Goal: Information Seeking & Learning: Learn about a topic

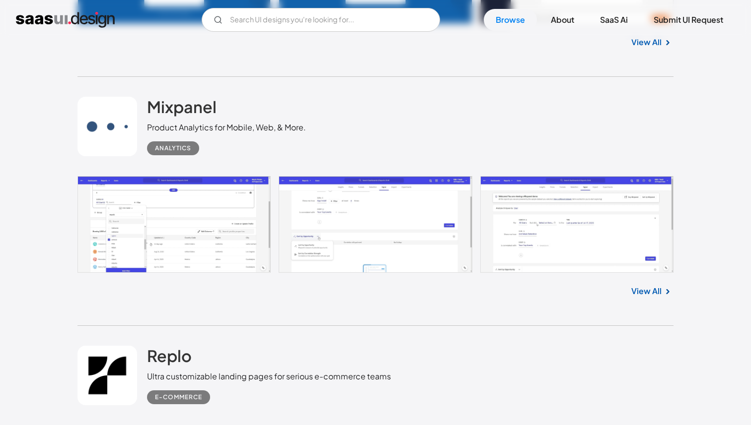
scroll to position [2515, 0]
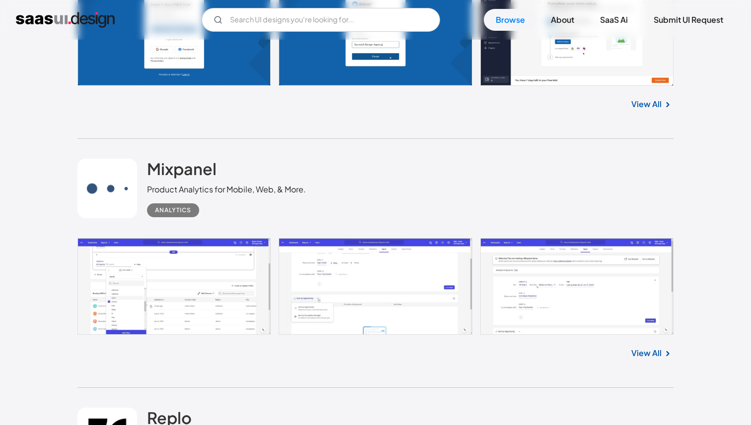
click at [218, 270] on link at bounding box center [375, 286] width 596 height 97
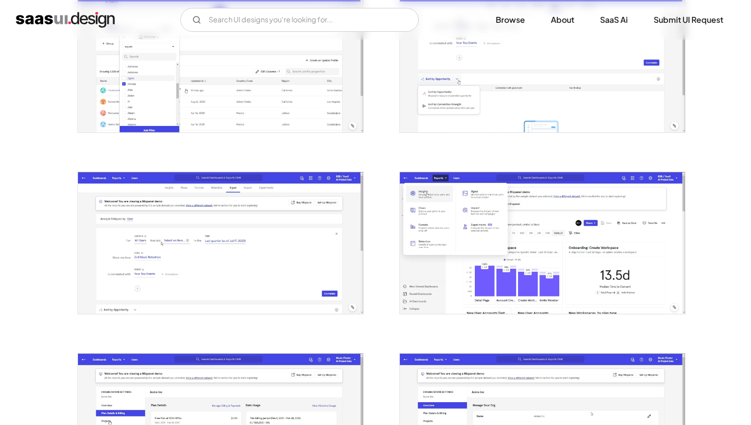
scroll to position [234, 0]
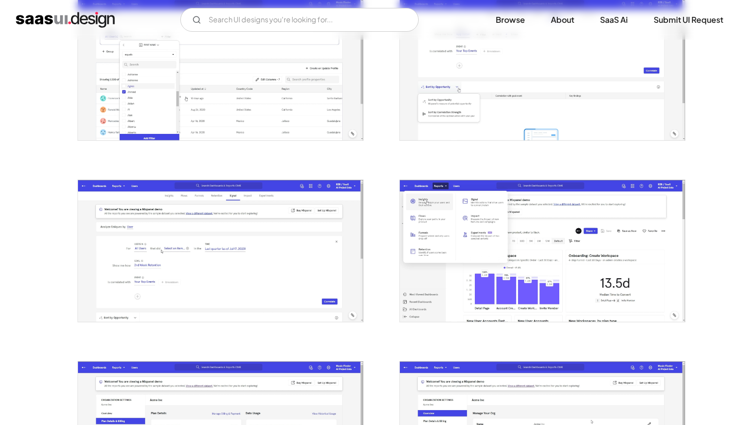
click at [230, 140] on div at bounding box center [215, 63] width 298 height 182
click at [233, 118] on img "open lightbox" at bounding box center [220, 69] width 285 height 142
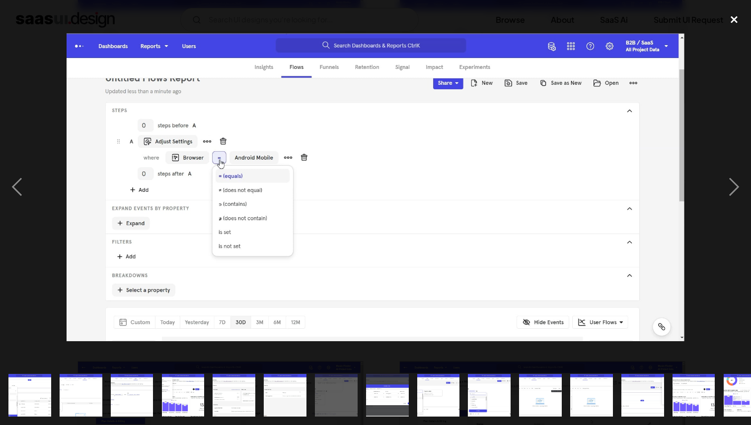
click at [737, 20] on div "close lightbox" at bounding box center [734, 19] width 34 height 22
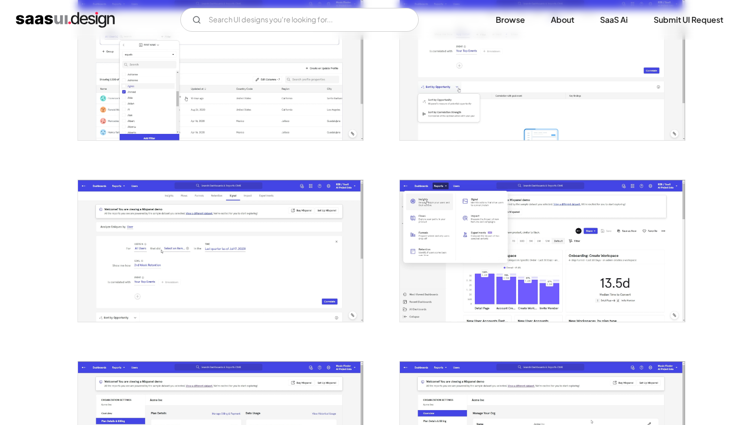
scroll to position [232, 0]
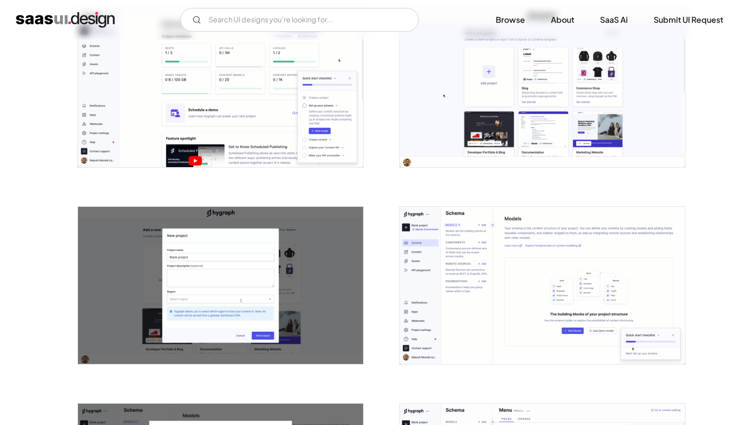
scroll to position [426, 0]
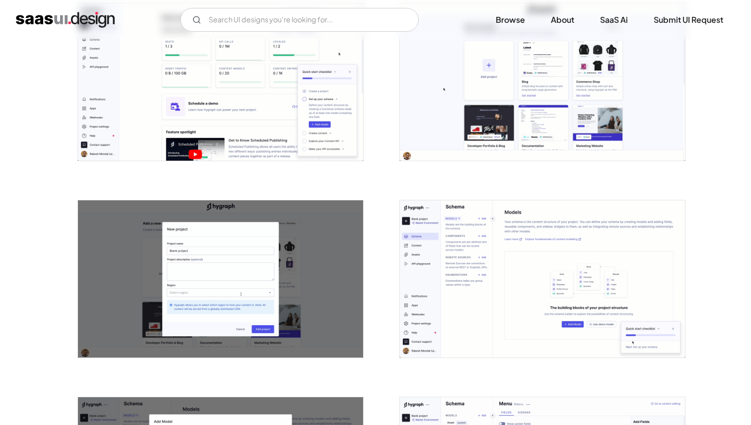
click at [245, 109] on img "open lightbox" at bounding box center [220, 81] width 285 height 157
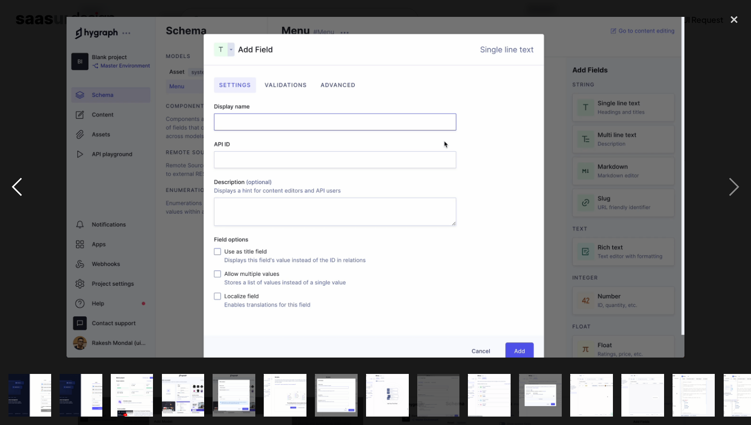
click at [0, 44] on div "previous image" at bounding box center [17, 186] width 34 height 357
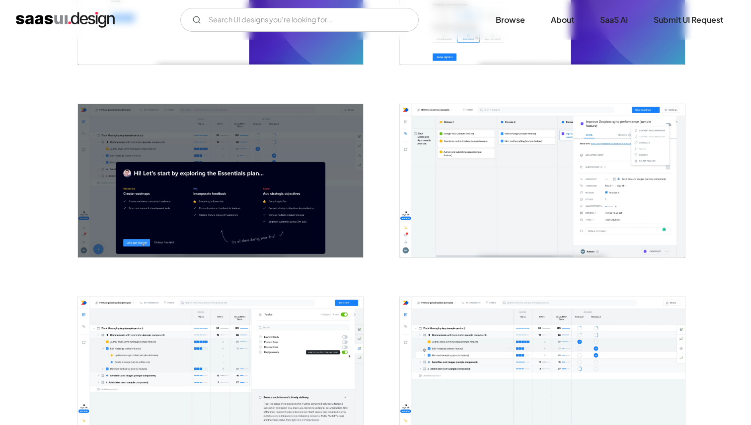
scroll to position [469, 0]
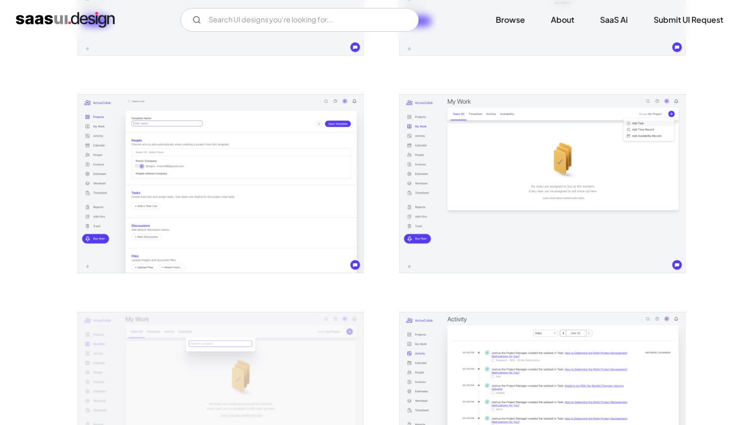
scroll to position [631, 0]
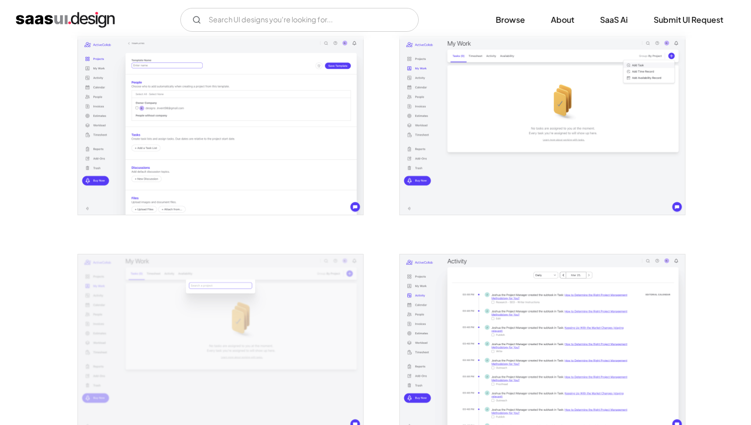
click at [290, 151] on img "open lightbox" at bounding box center [220, 126] width 285 height 178
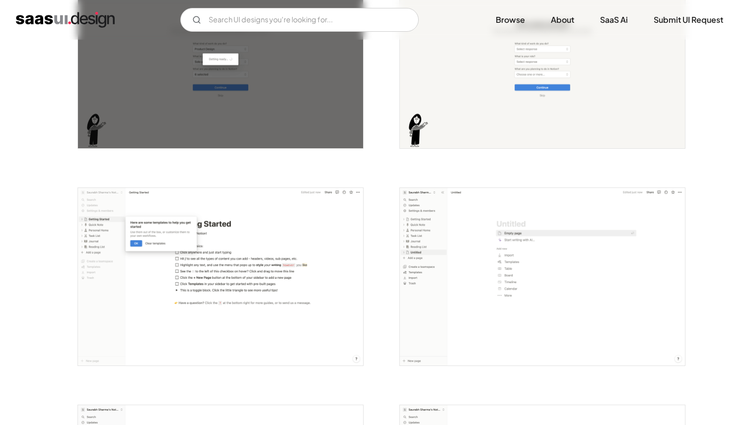
scroll to position [900, 0]
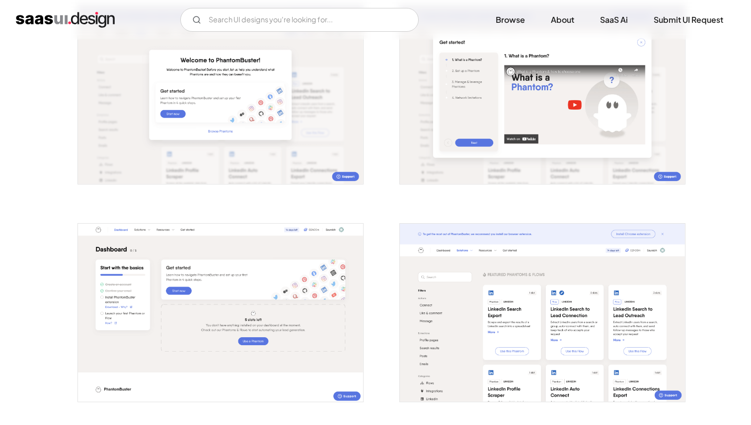
scroll to position [513, 0]
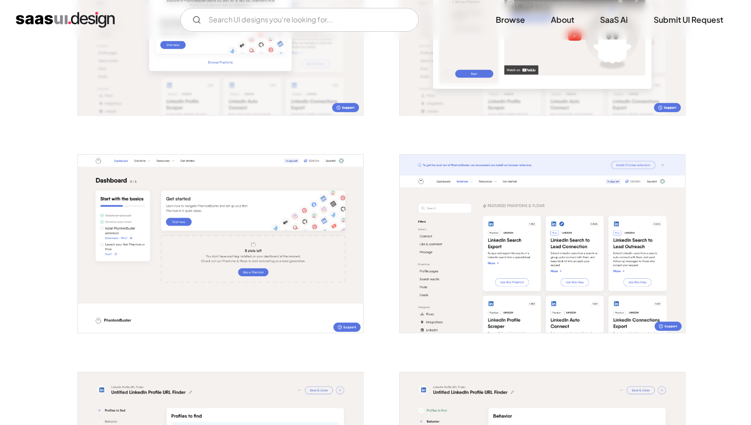
click at [445, 251] on img "open lightbox" at bounding box center [542, 244] width 285 height 178
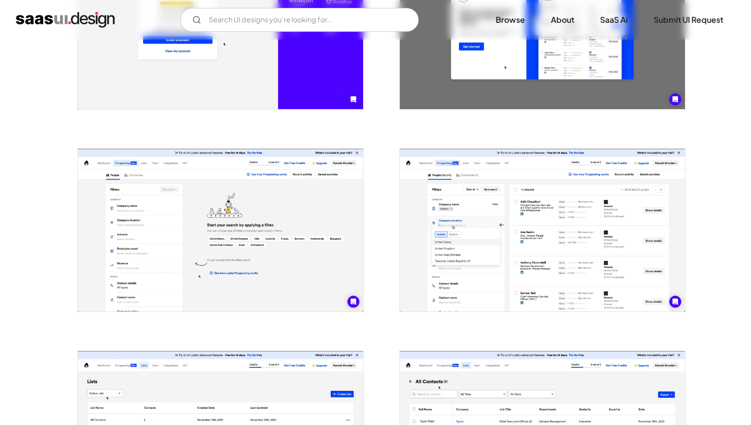
scroll to position [492, 0]
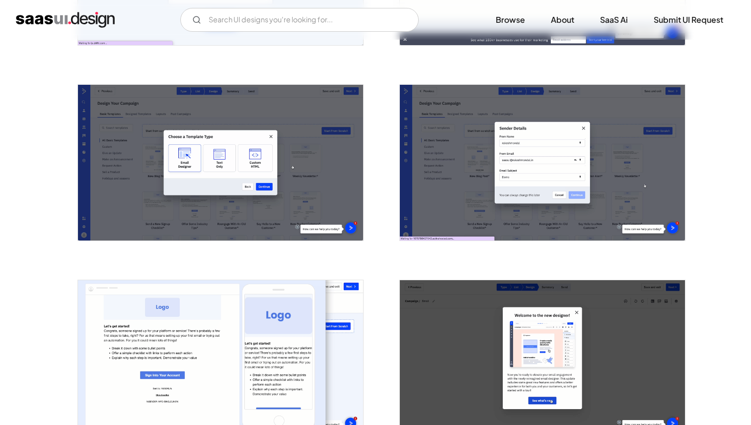
scroll to position [404, 0]
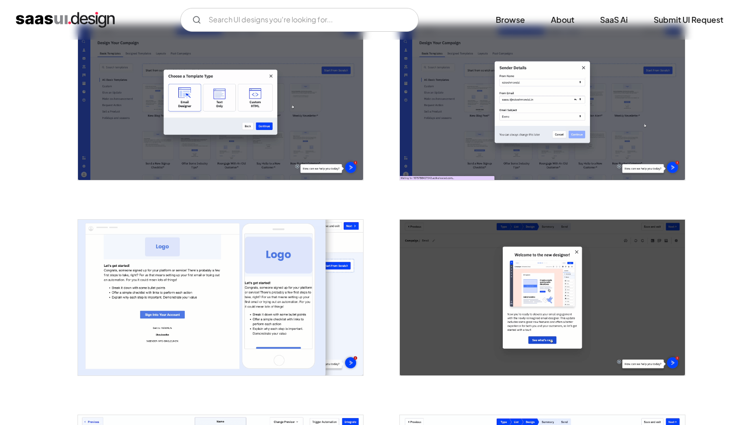
click at [226, 78] on img "open lightbox" at bounding box center [220, 102] width 285 height 156
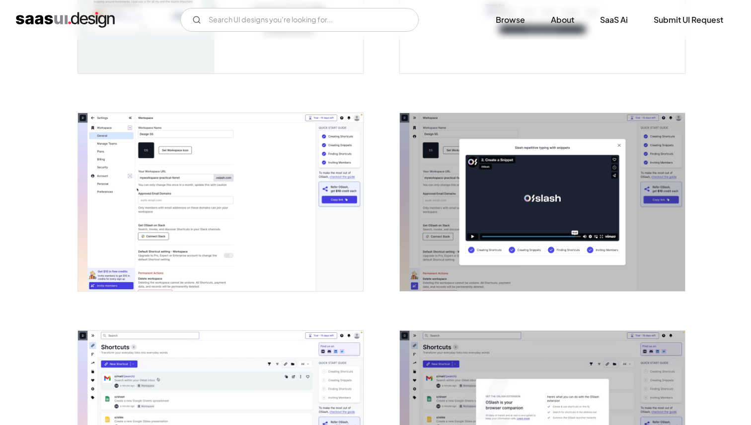
scroll to position [345, 0]
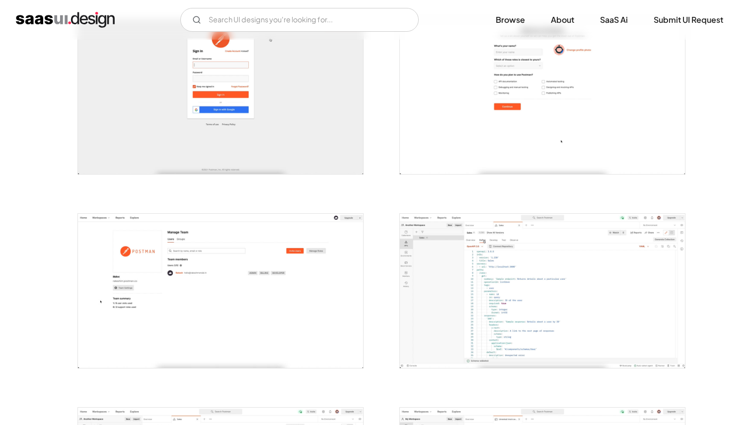
scroll to position [573, 0]
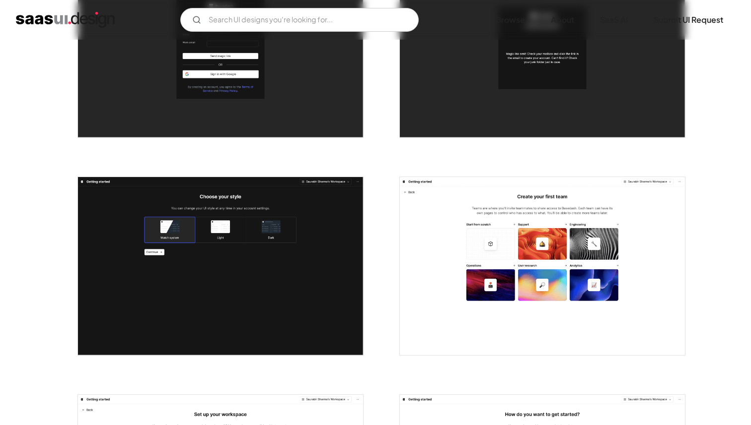
scroll to position [293, 0]
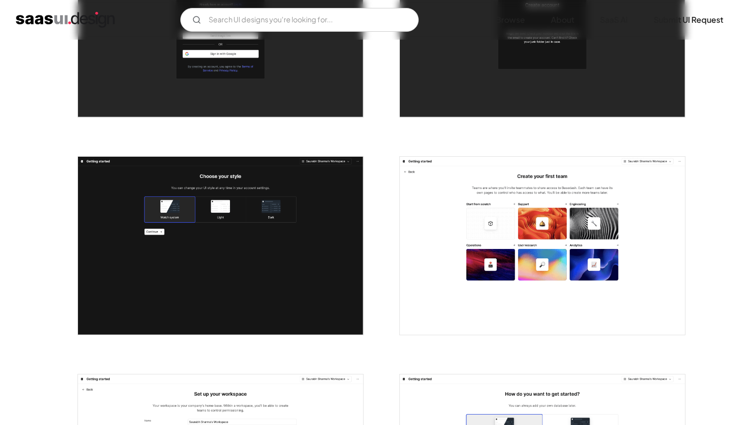
click at [268, 214] on img "open lightbox" at bounding box center [220, 246] width 285 height 178
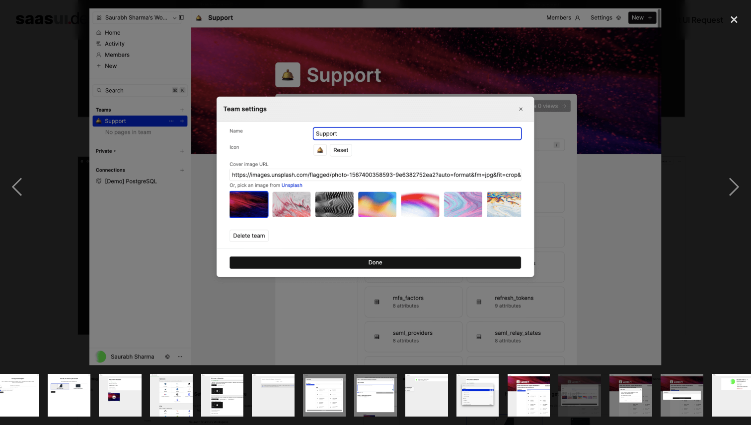
scroll to position [0, 227]
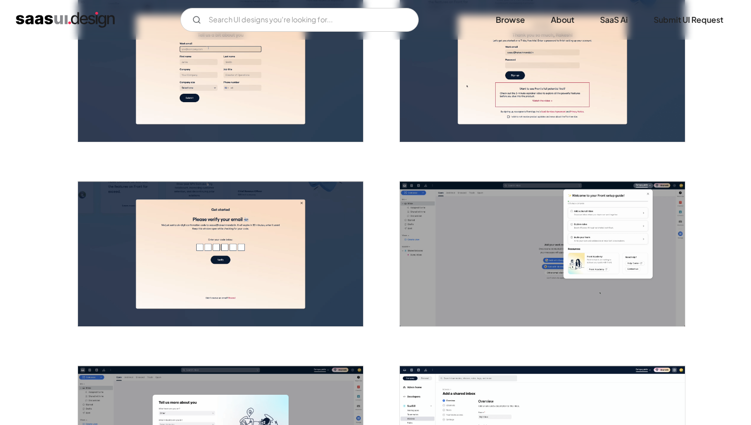
scroll to position [400, 0]
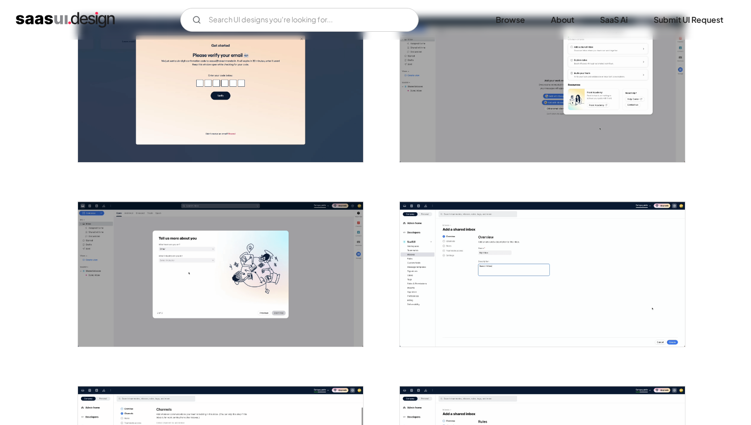
click at [465, 293] on img "open lightbox" at bounding box center [542, 274] width 285 height 145
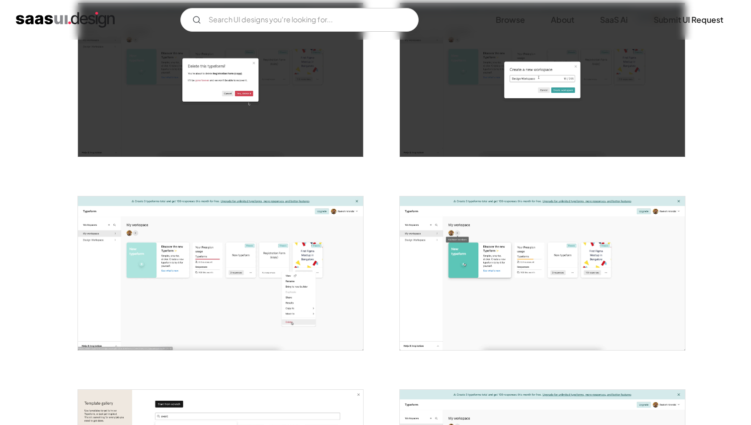
scroll to position [617, 0]
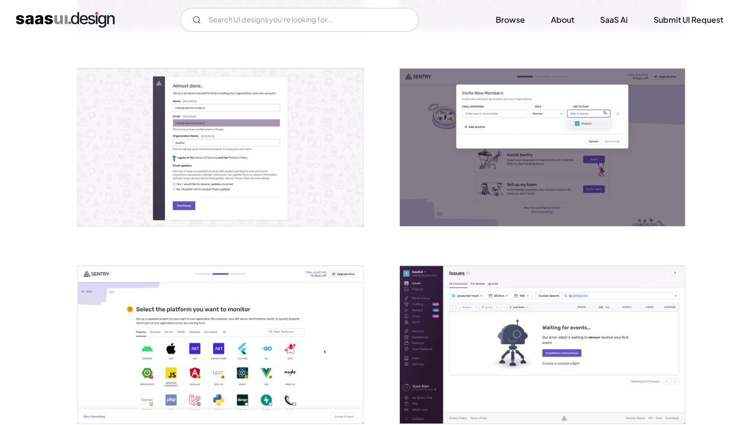
scroll to position [579, 0]
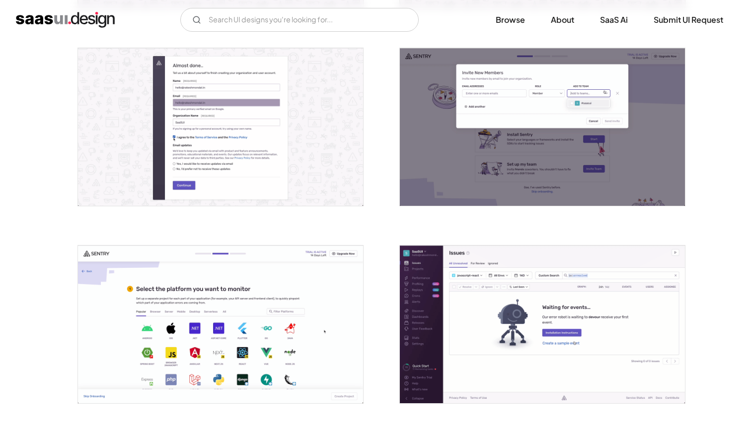
click at [481, 305] on img "open lightbox" at bounding box center [542, 325] width 285 height 158
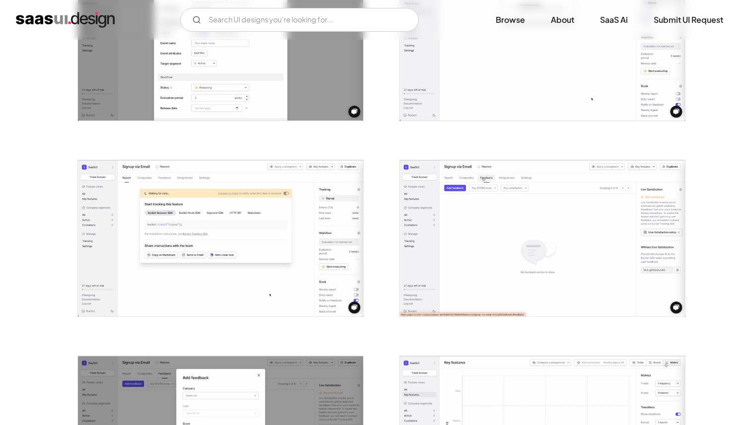
scroll to position [706, 0]
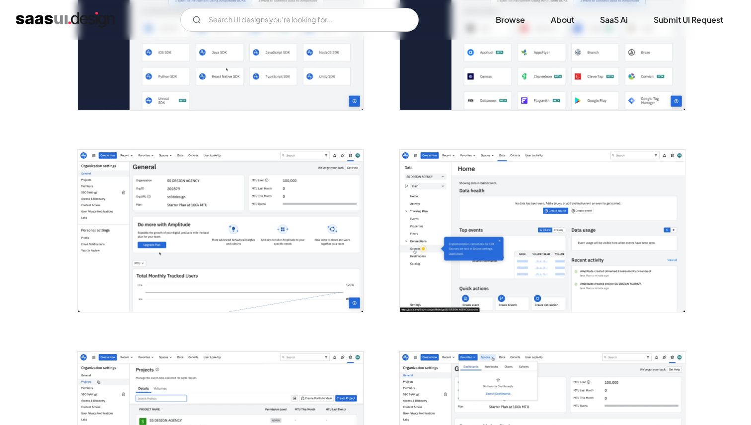
scroll to position [961, 0]
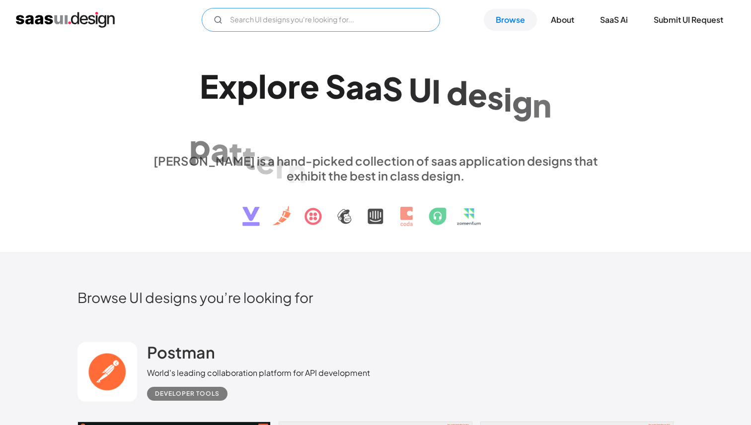
click at [296, 21] on input "Email Form" at bounding box center [321, 20] width 238 height 24
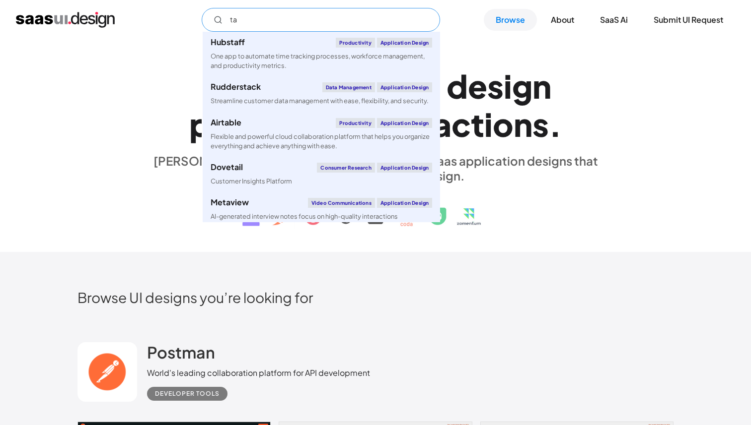
type input "t"
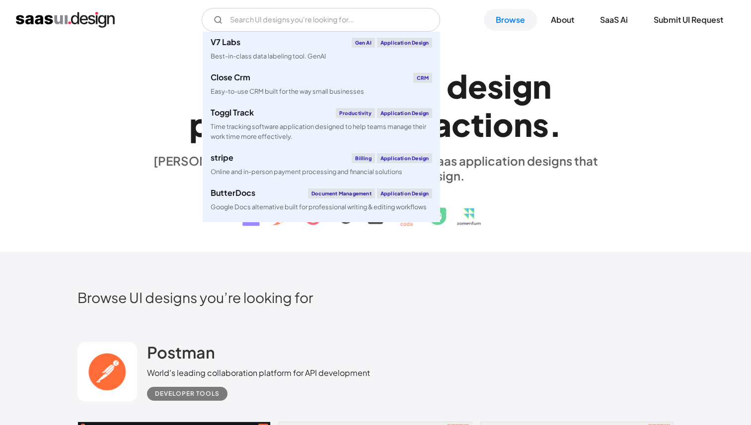
click at [59, 134] on div "E x p l o r e S a a S U I d e s i g n p a t t e r n s & i n t e r a c t i o n s…" at bounding box center [375, 146] width 751 height 213
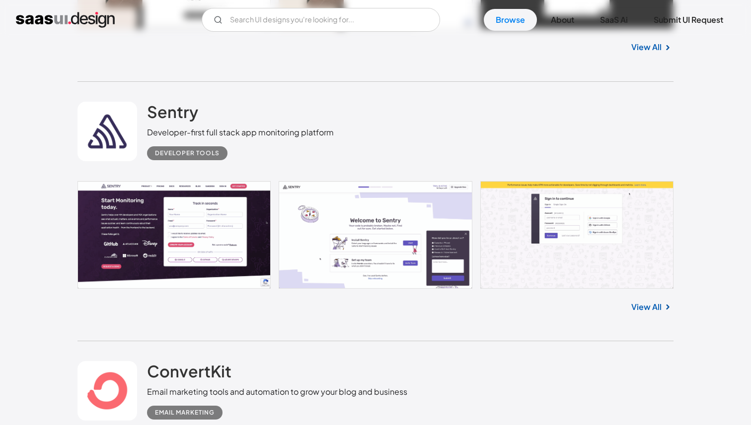
scroll to position [1230, 0]
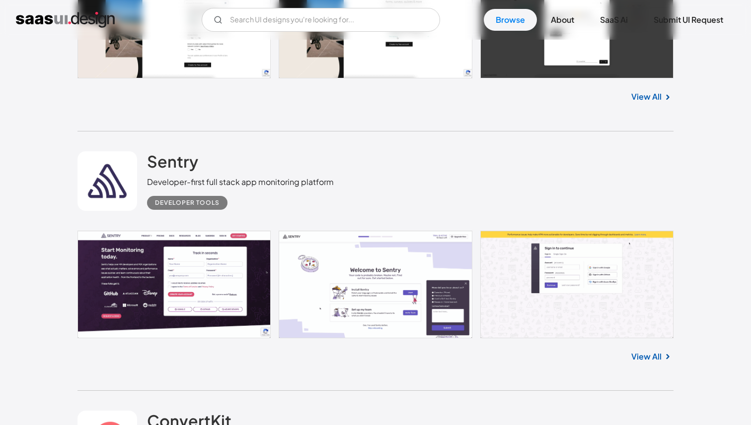
click at [150, 281] on link at bounding box center [375, 284] width 596 height 107
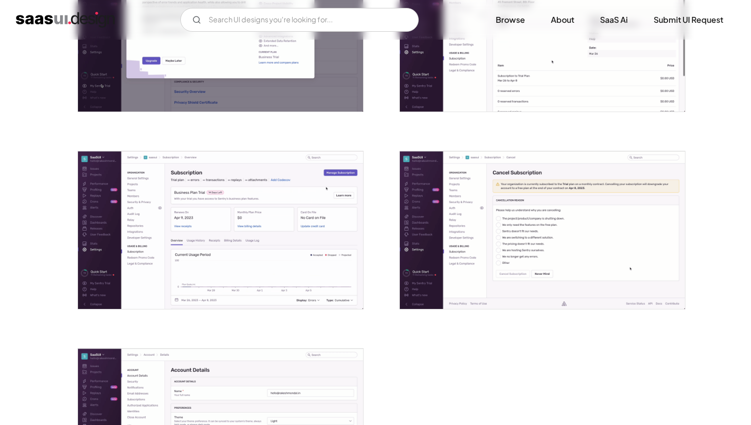
scroll to position [2267, 0]
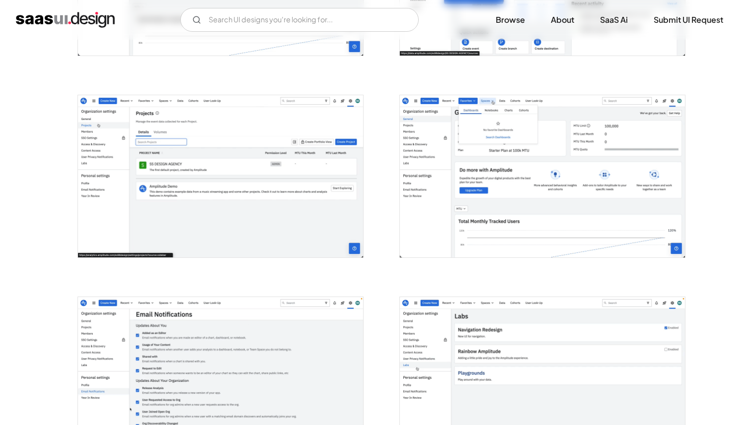
scroll to position [1312, 0]
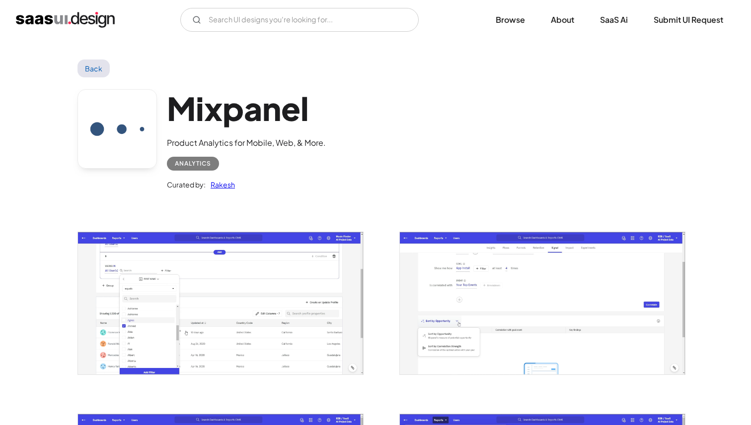
click at [266, 276] on img "open lightbox" at bounding box center [220, 303] width 285 height 142
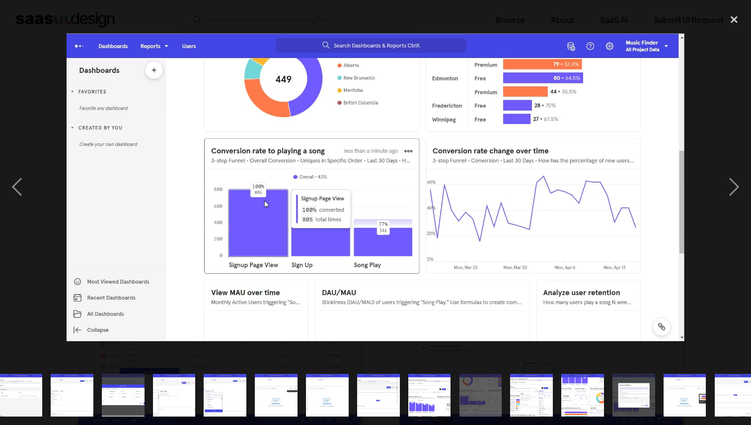
scroll to position [0, 278]
